Goal: Find specific page/section: Find specific page/section

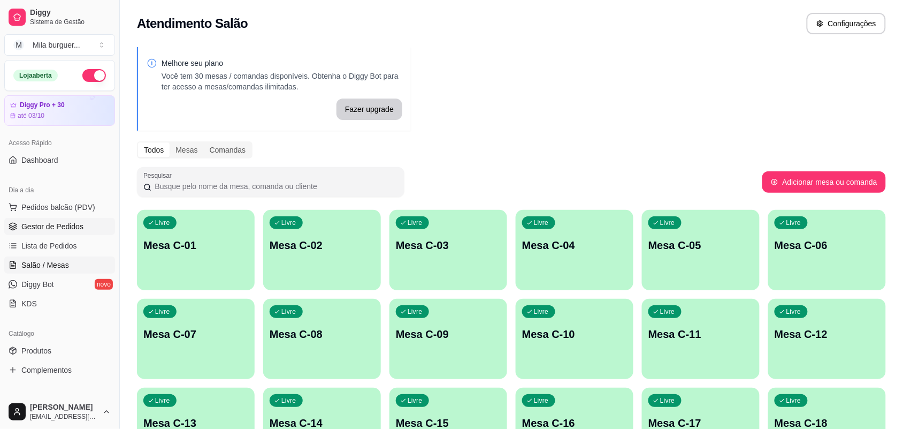
click at [70, 224] on span "Gestor de Pedidos" at bounding box center [52, 226] width 62 height 11
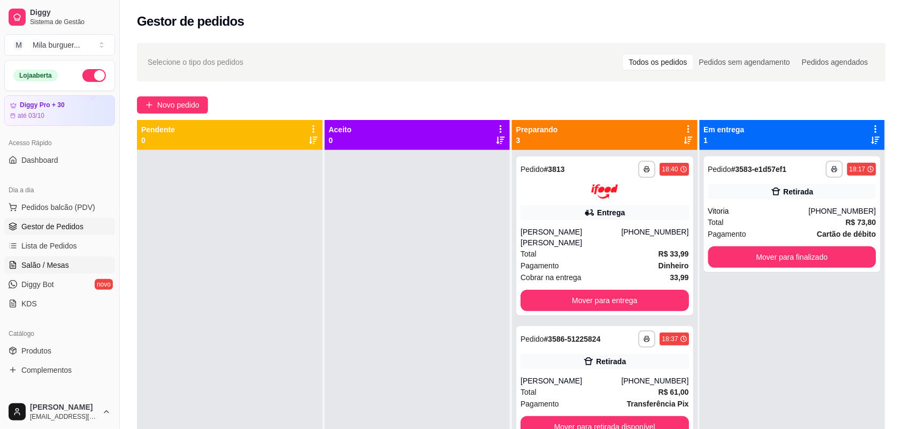
click at [45, 263] on span "Salão / Mesas" at bounding box center [45, 264] width 48 height 11
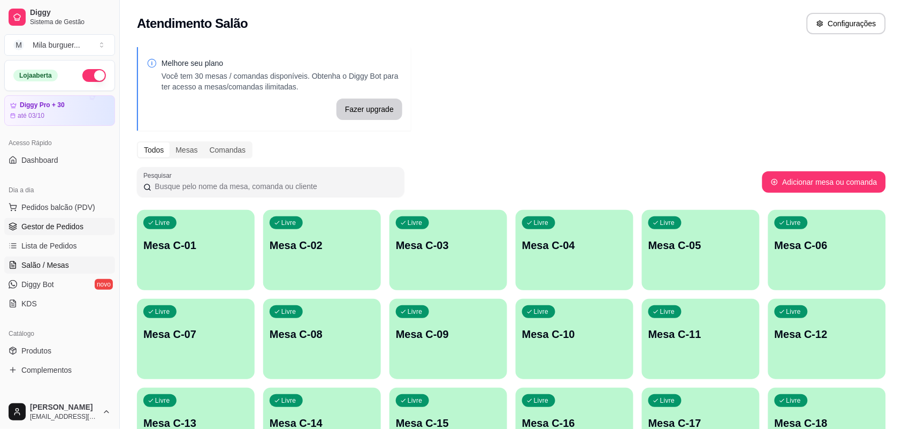
click at [51, 228] on span "Gestor de Pedidos" at bounding box center [52, 226] width 62 height 11
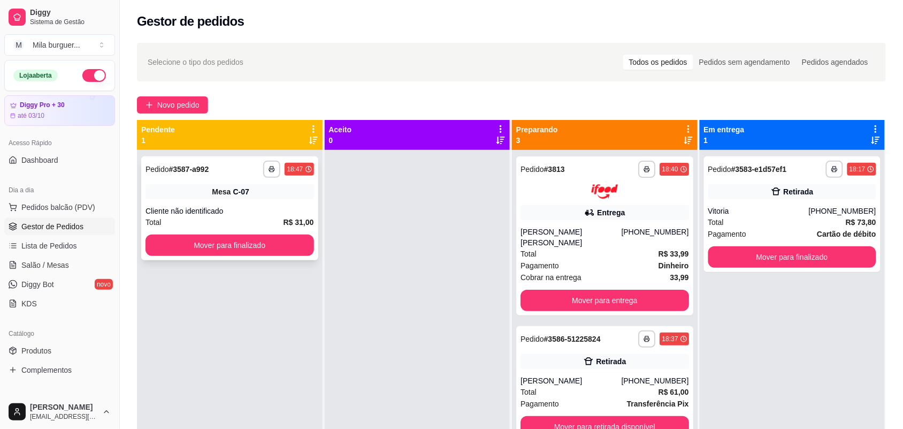
click at [235, 205] on div "Cliente não identificado" at bounding box center [230, 210] width 169 height 11
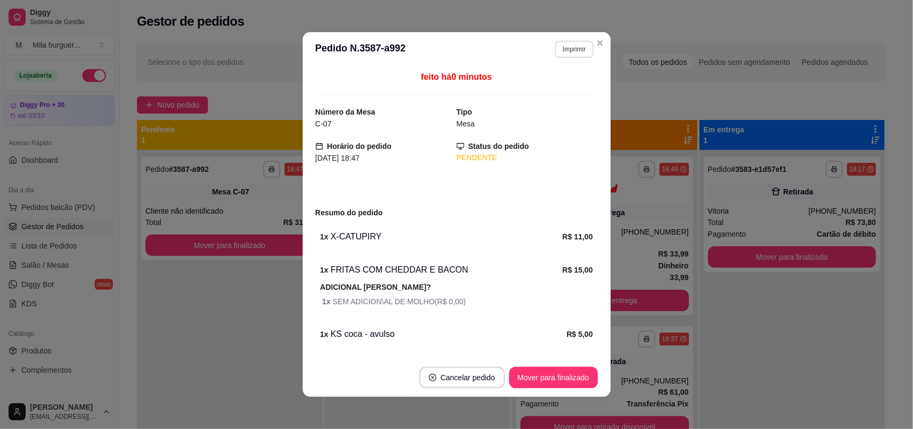
click at [582, 45] on button "Imprimir" at bounding box center [574, 49] width 38 height 17
click at [554, 88] on button "IMPRESSORA" at bounding box center [551, 87] width 78 height 17
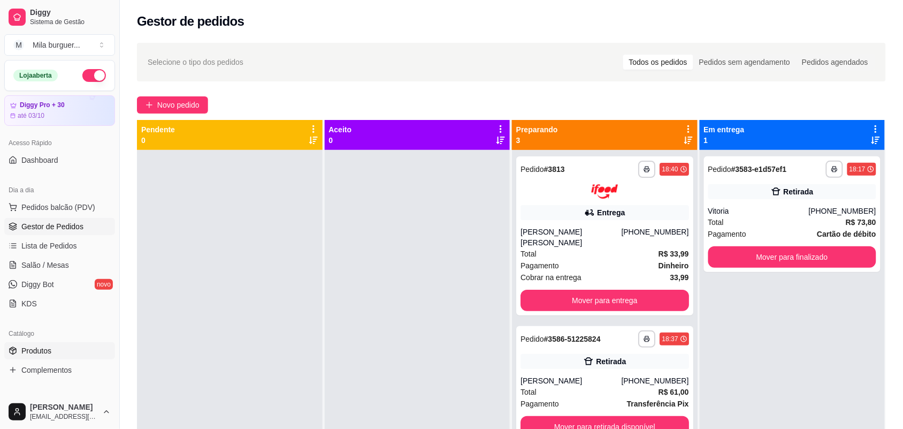
click at [44, 356] on link "Produtos" at bounding box center [59, 350] width 111 height 17
click at [44, 349] on span "Produtos" at bounding box center [36, 350] width 30 height 11
click at [44, 346] on span "Produtos" at bounding box center [36, 350] width 30 height 11
click at [46, 346] on span "Produtos" at bounding box center [36, 350] width 30 height 11
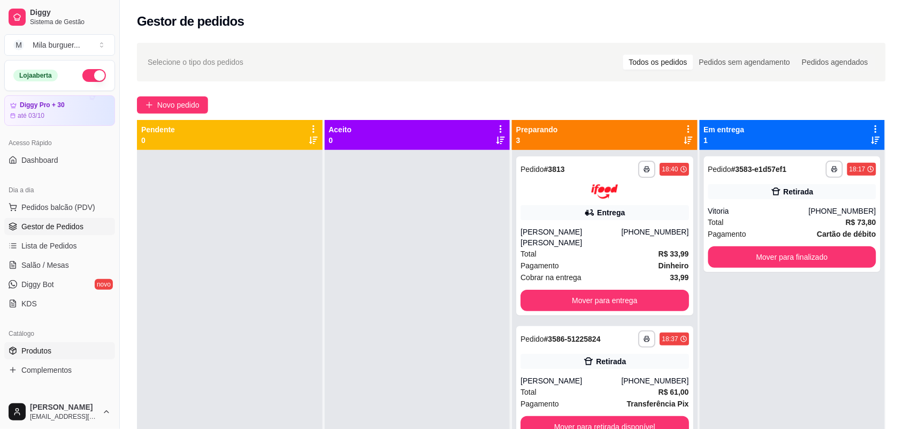
click at [46, 346] on span "Produtos" at bounding box center [36, 350] width 30 height 11
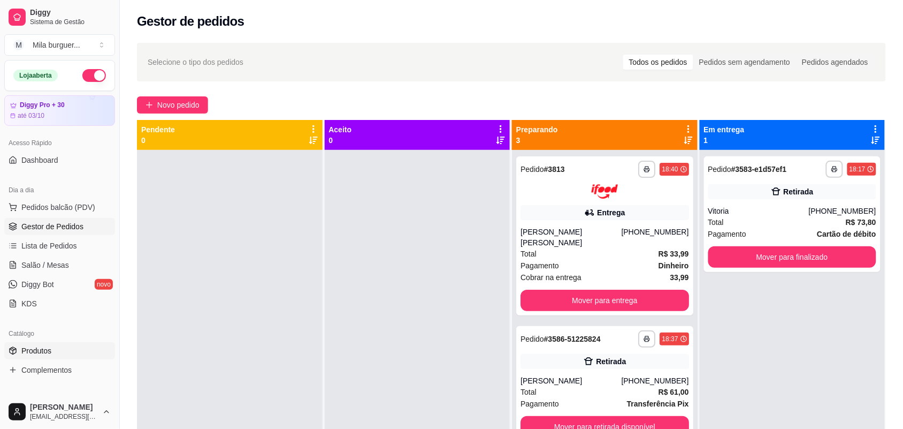
click at [46, 346] on span "Produtos" at bounding box center [36, 350] width 30 height 11
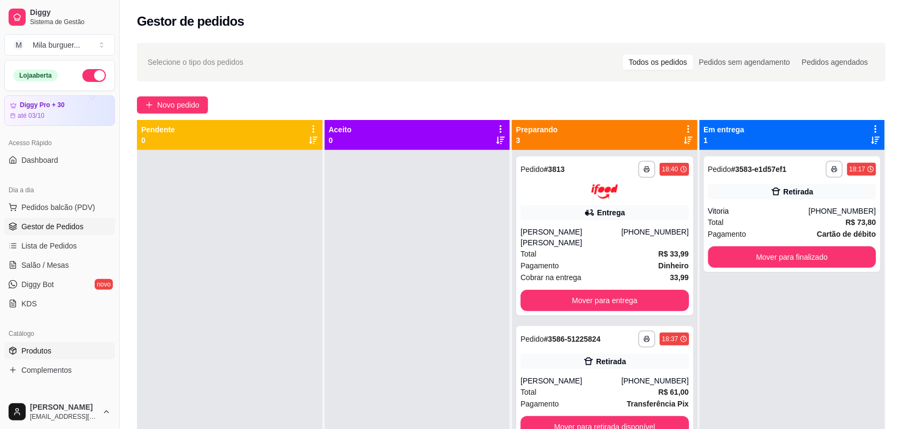
click at [46, 346] on span "Produtos" at bounding box center [36, 350] width 30 height 11
